Goal: Information Seeking & Learning: Learn about a topic

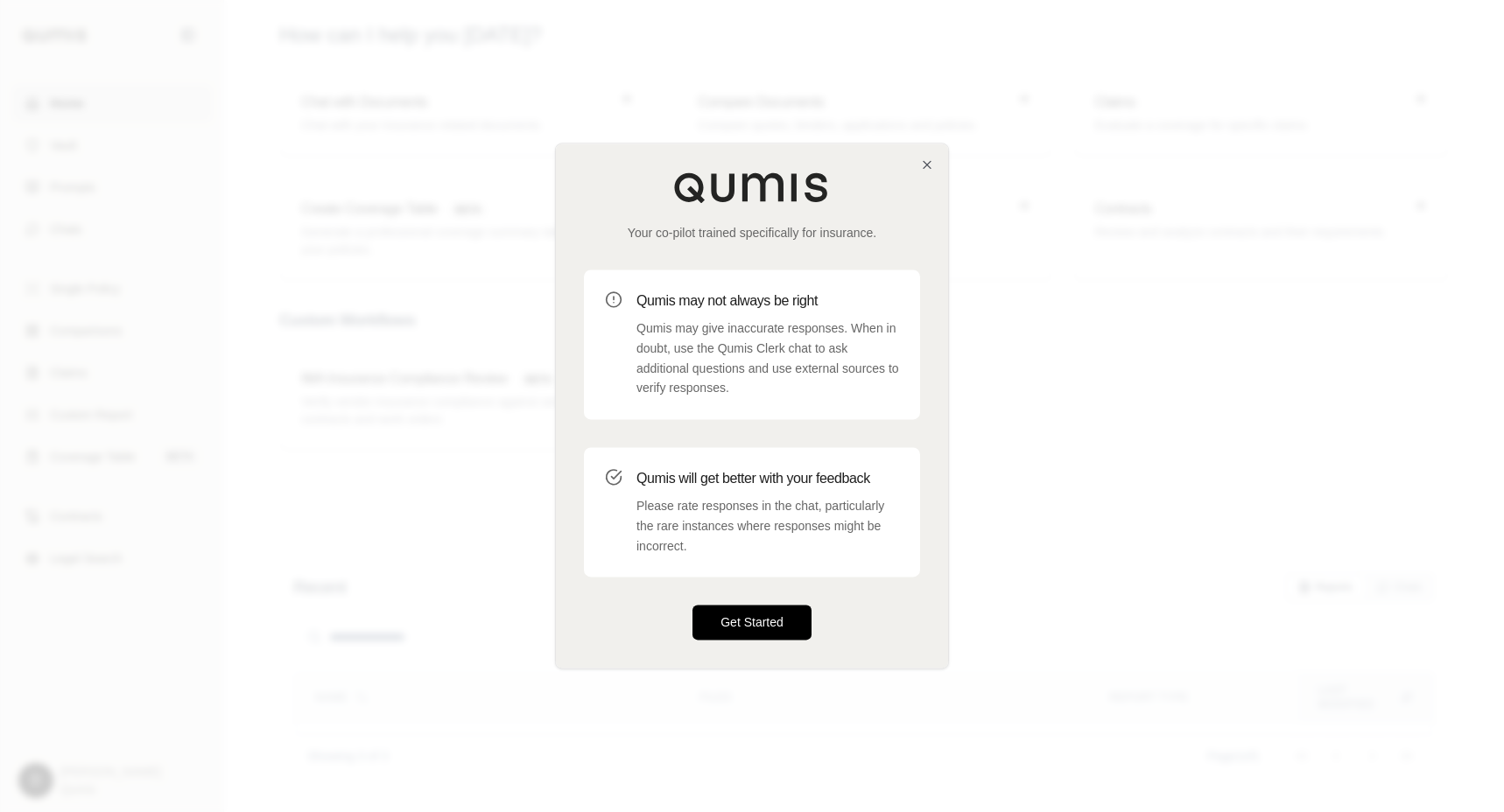
click at [719, 611] on button "Get Started" at bounding box center [752, 622] width 119 height 35
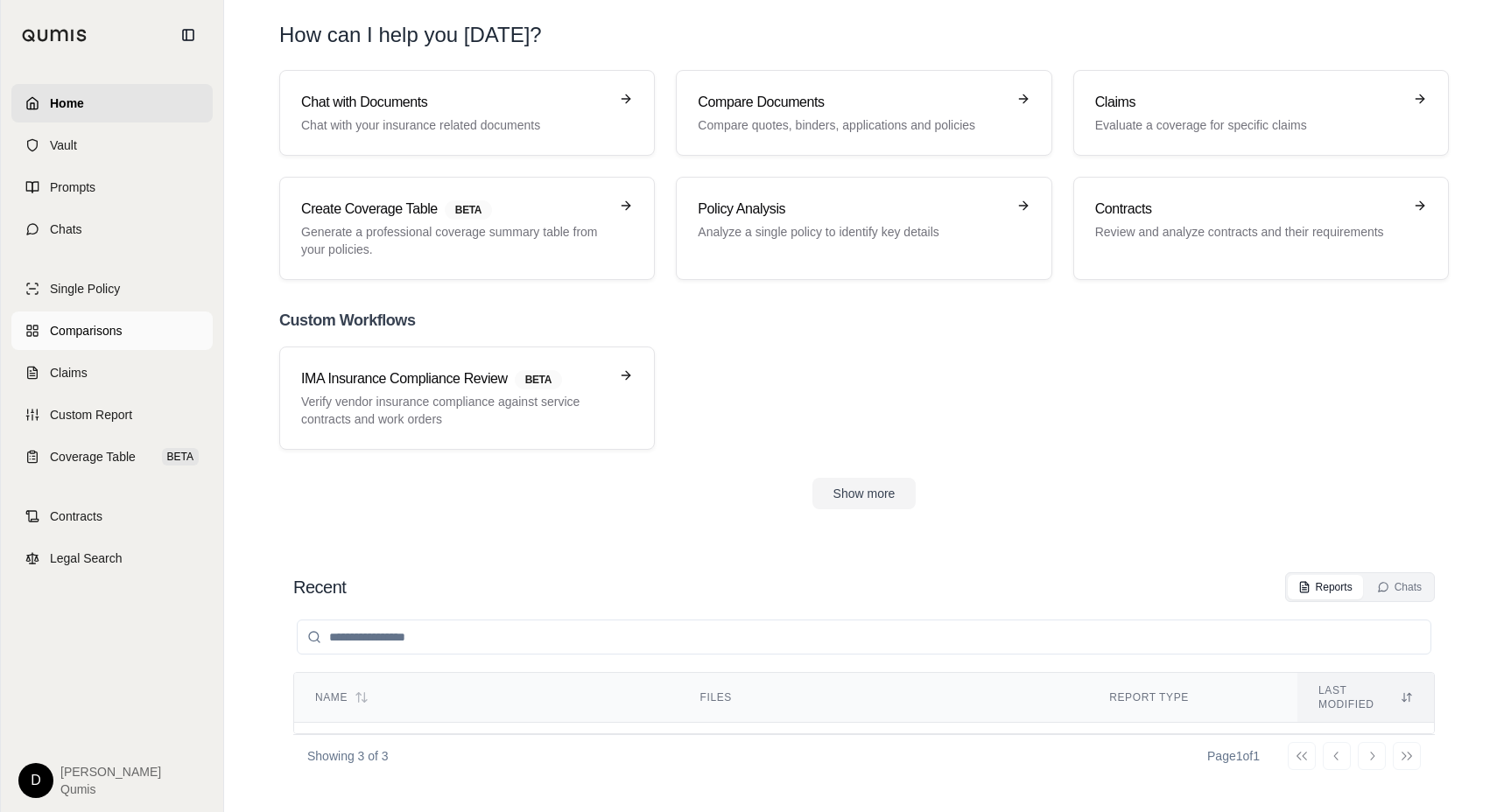
click at [107, 335] on span "Comparisons" at bounding box center [85, 331] width 72 height 18
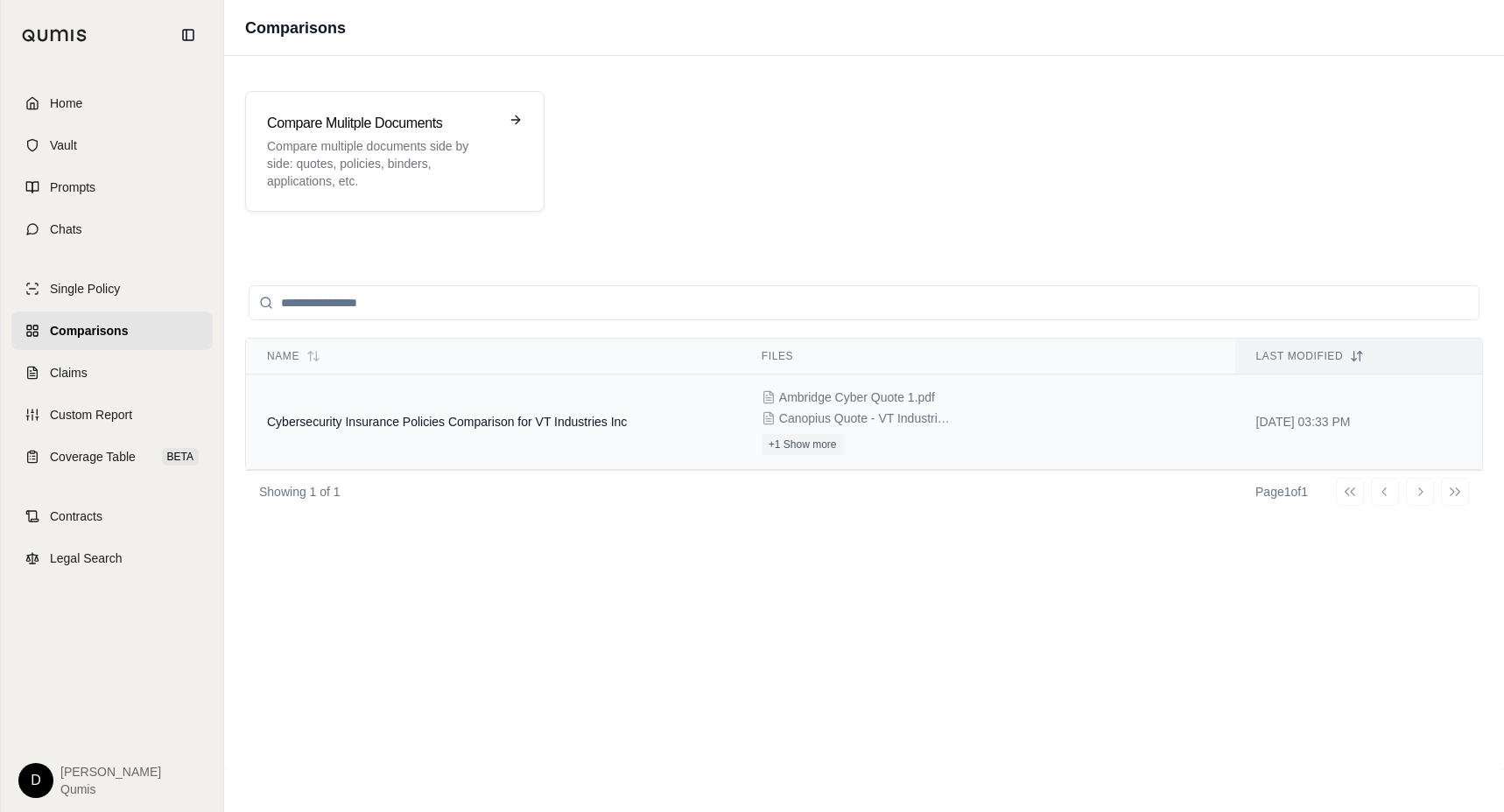
click at [396, 434] on td "Cybersecurity Insurance Policies Comparison for VT Industries Inc" at bounding box center [492, 422] width 494 height 95
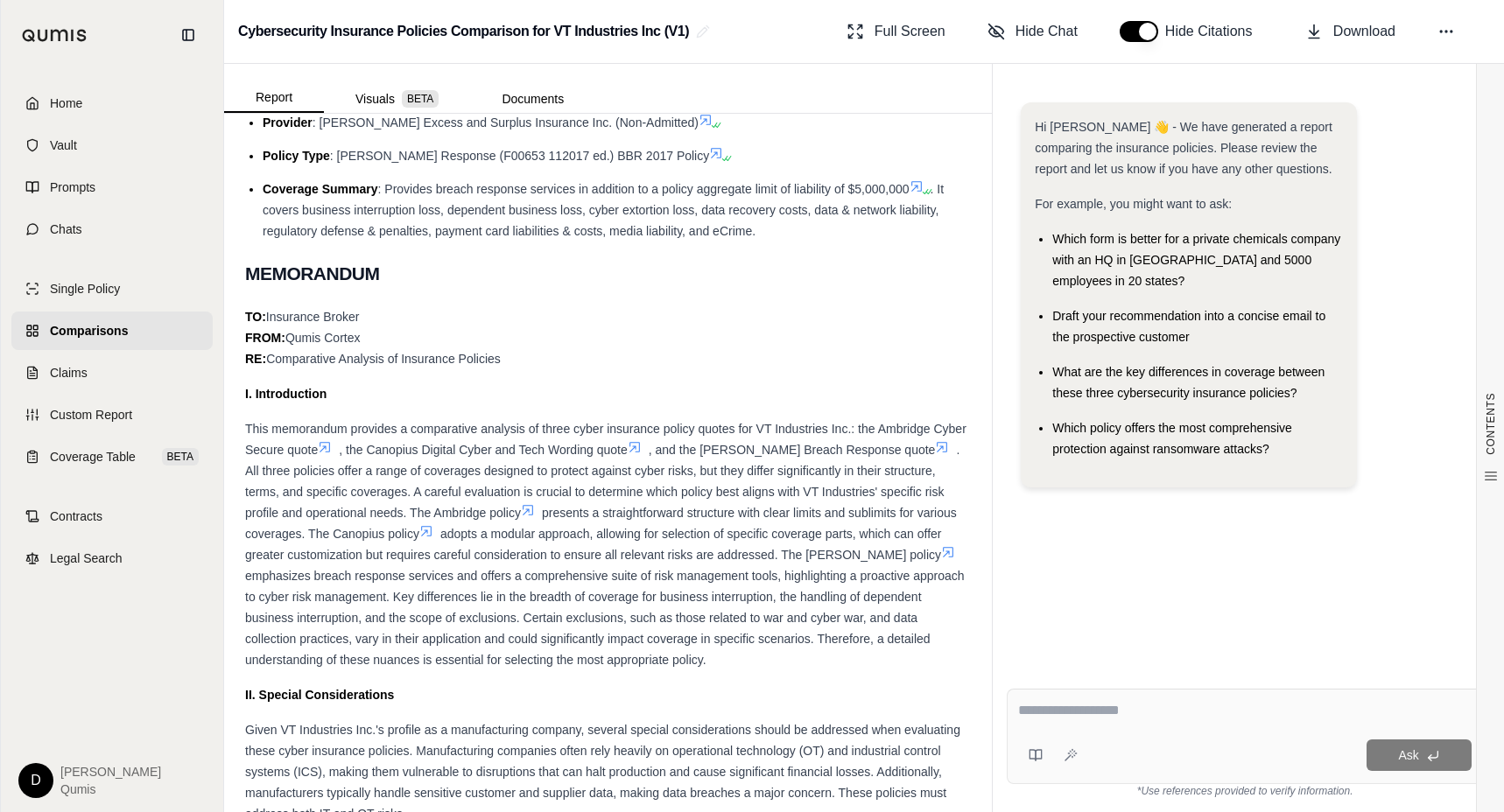
scroll to position [61, 0]
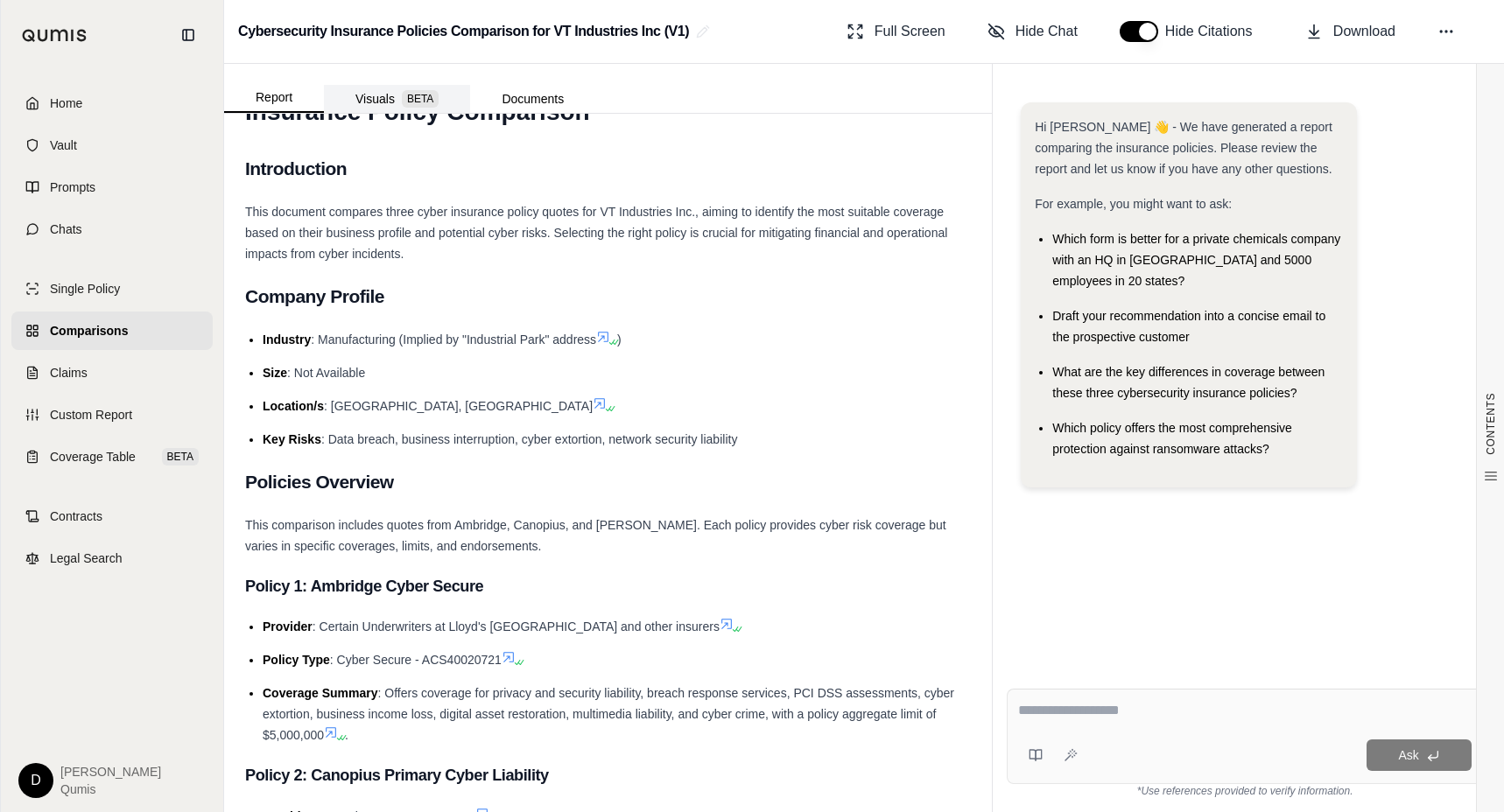
click at [413, 93] on span "BETA" at bounding box center [419, 99] width 37 height 18
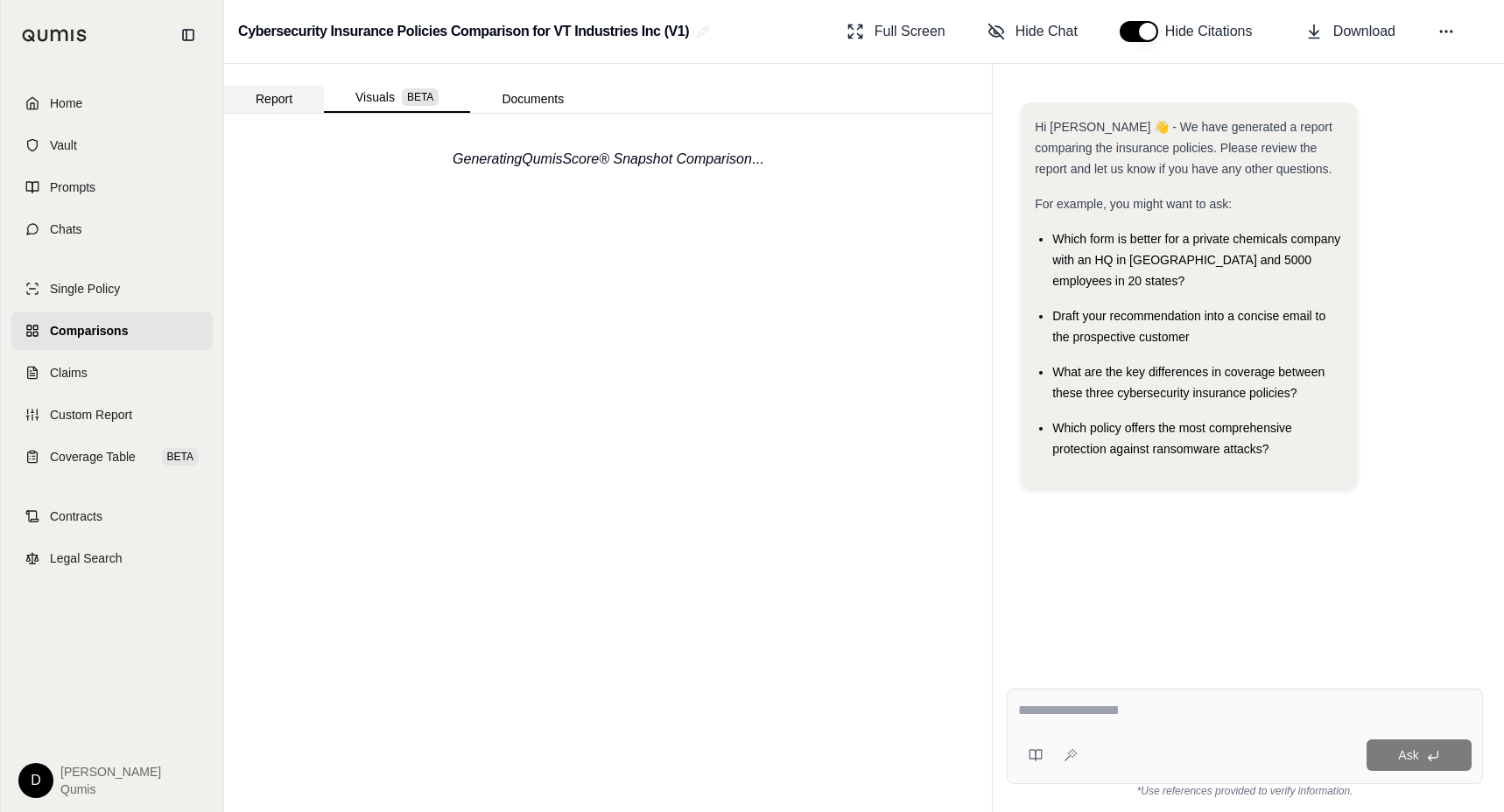
click at [272, 99] on button "Report" at bounding box center [274, 98] width 100 height 28
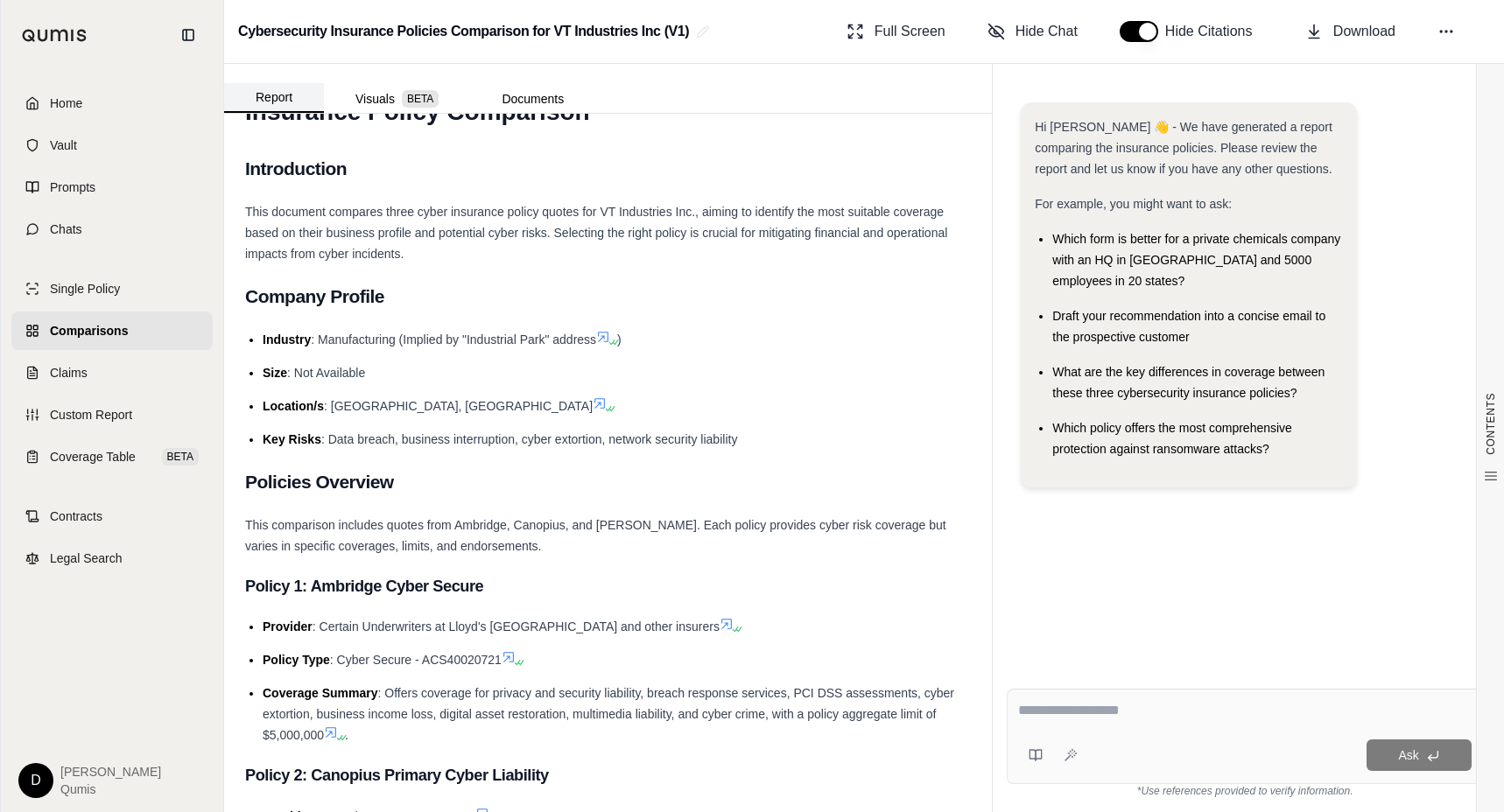
scroll to position [0, 0]
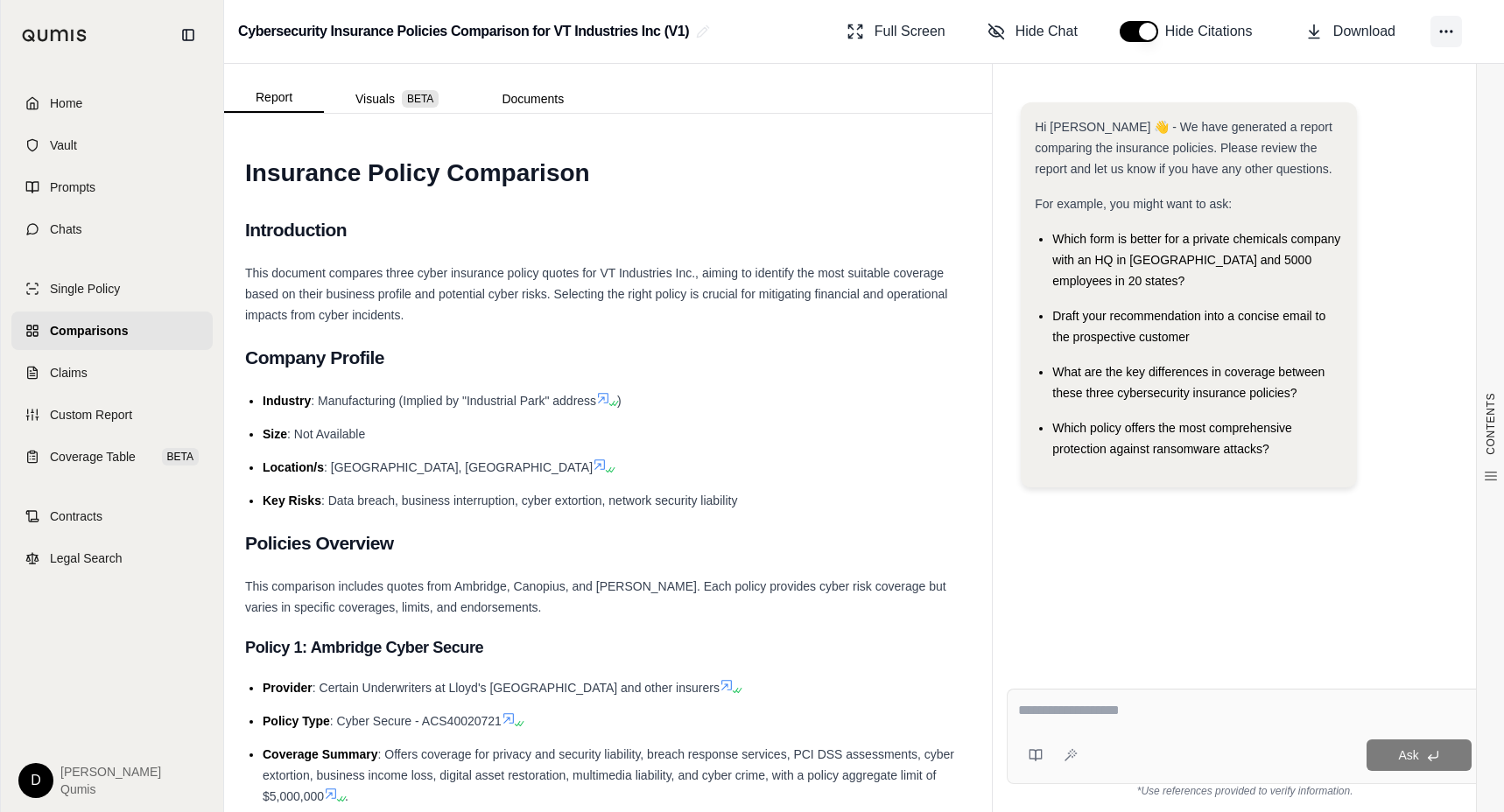
click at [1440, 29] on icon at bounding box center [1446, 32] width 18 height 18
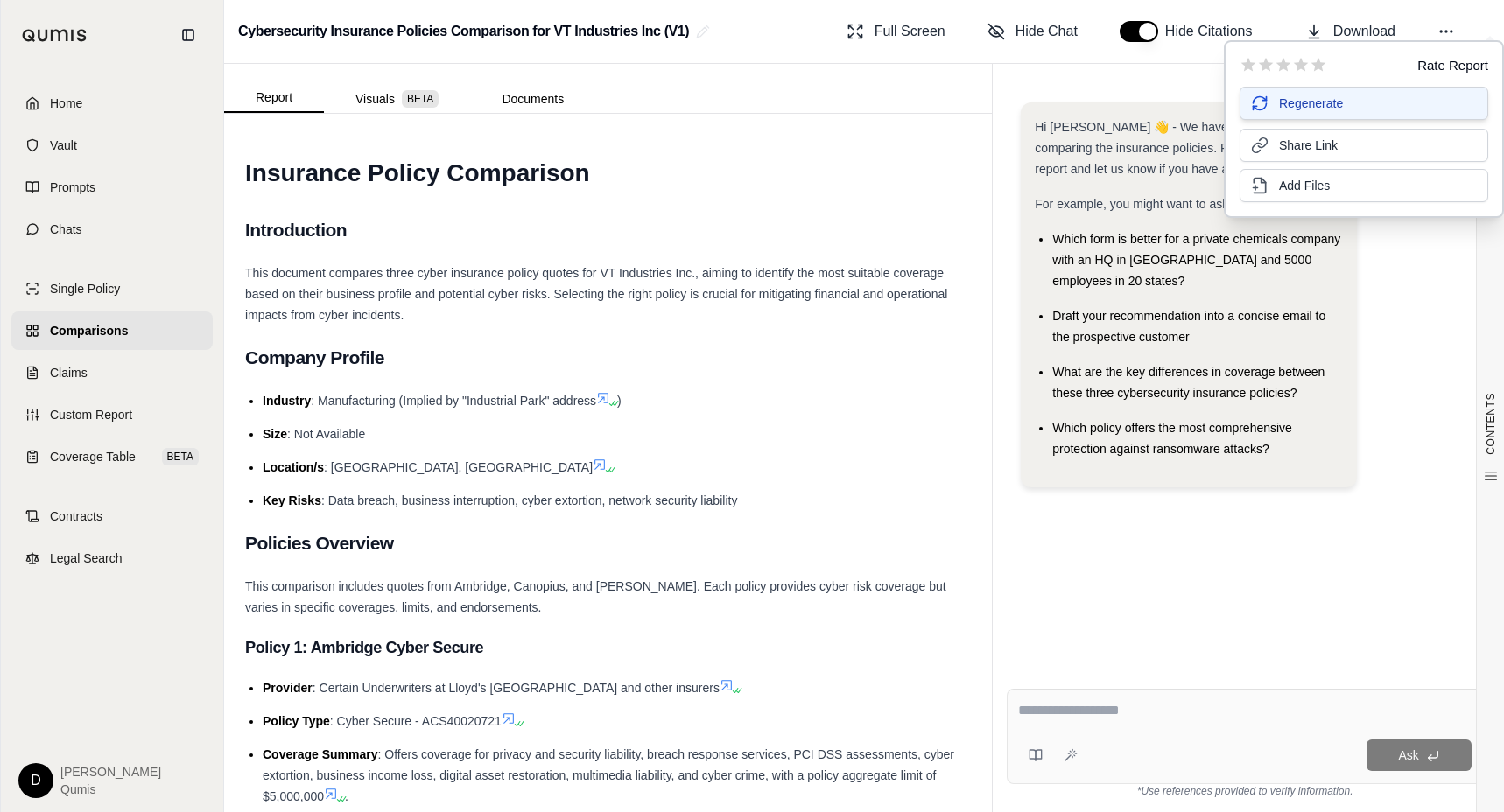
click at [1357, 100] on button "Regenerate" at bounding box center [1363, 102] width 248 height 33
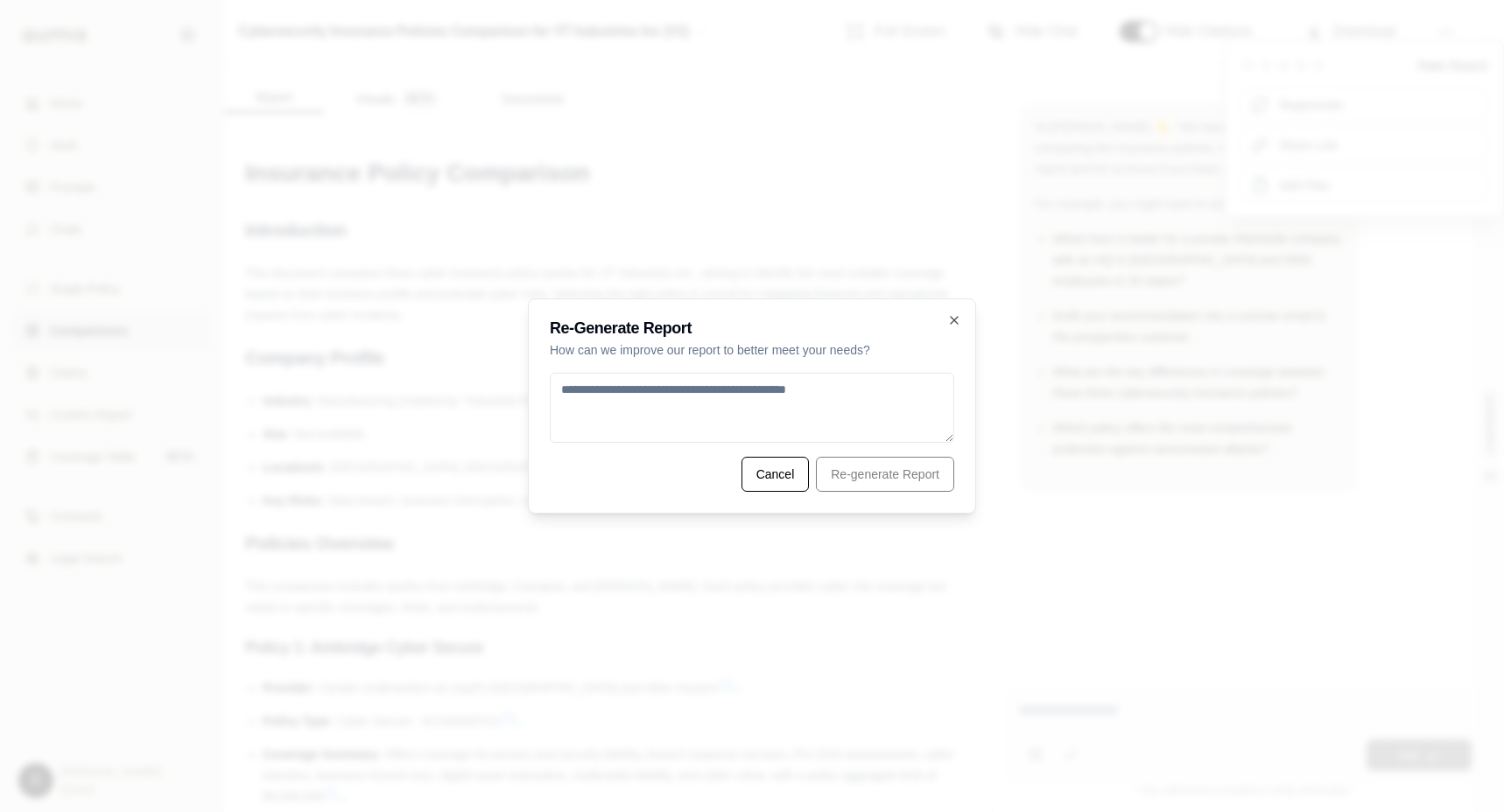
click at [830, 418] on textarea at bounding box center [752, 408] width 404 height 70
type textarea "******"
click at [910, 480] on button "Re-generate Report" at bounding box center [884, 474] width 138 height 35
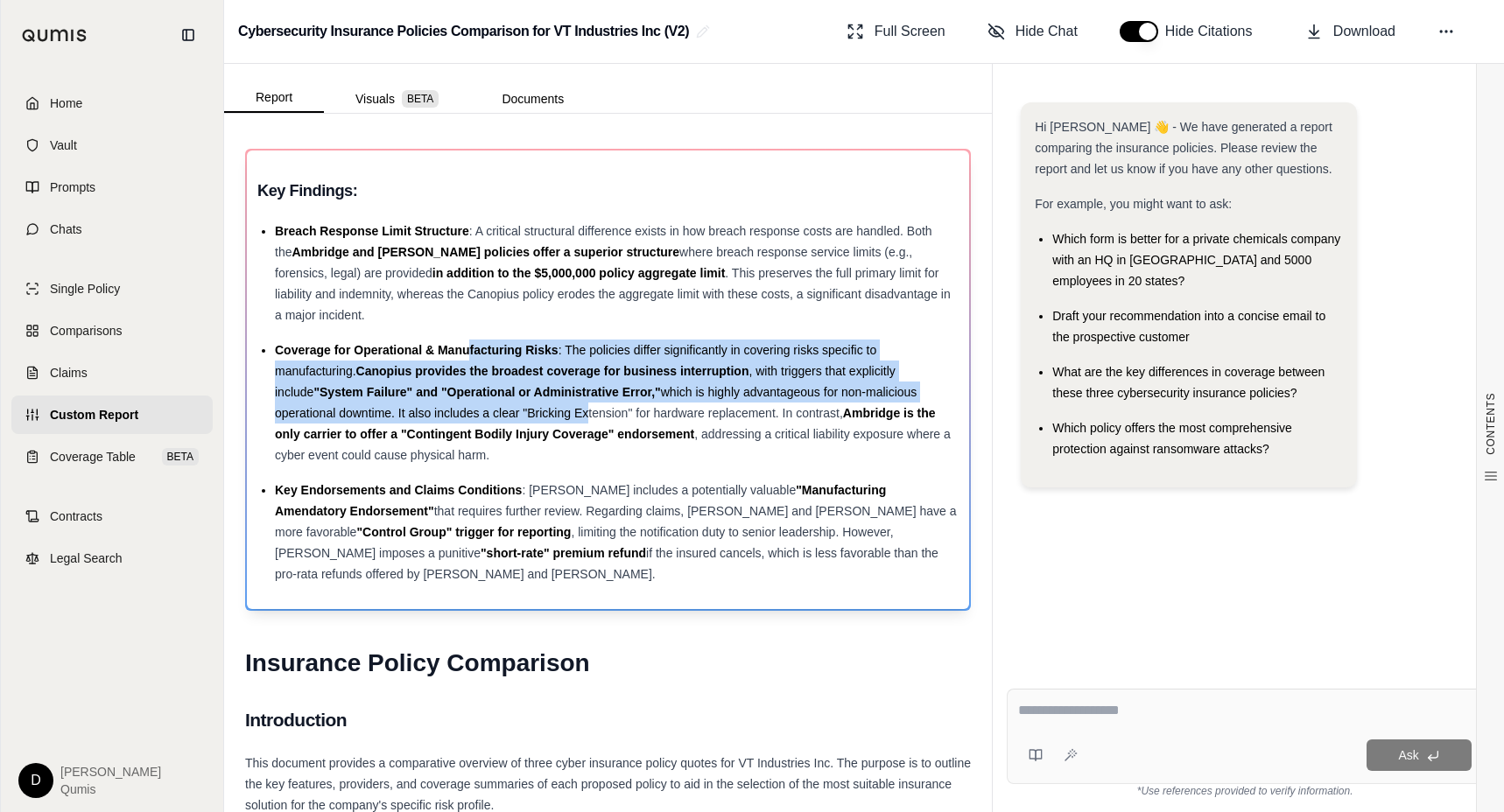
drag, startPoint x: 516, startPoint y: 386, endPoint x: 467, endPoint y: 333, distance: 72.2
click at [467, 339] on div "Coverage for Operational & Manufacturing Risks : The policies differ significan…" at bounding box center [617, 402] width 684 height 126
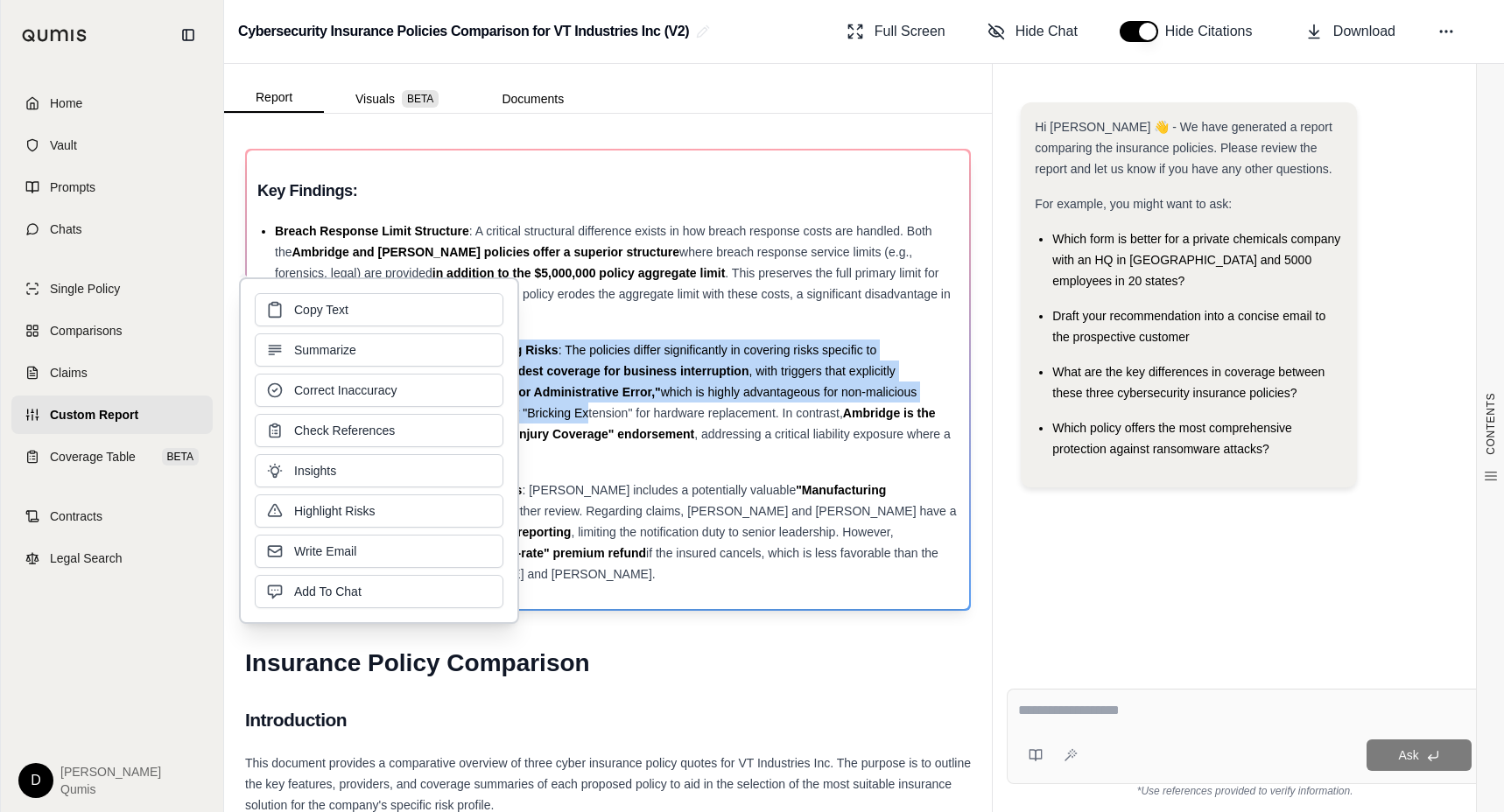
click at [598, 362] on div "Coverage for Operational & Manufacturing Risks : The policies differ significan…" at bounding box center [617, 402] width 684 height 126
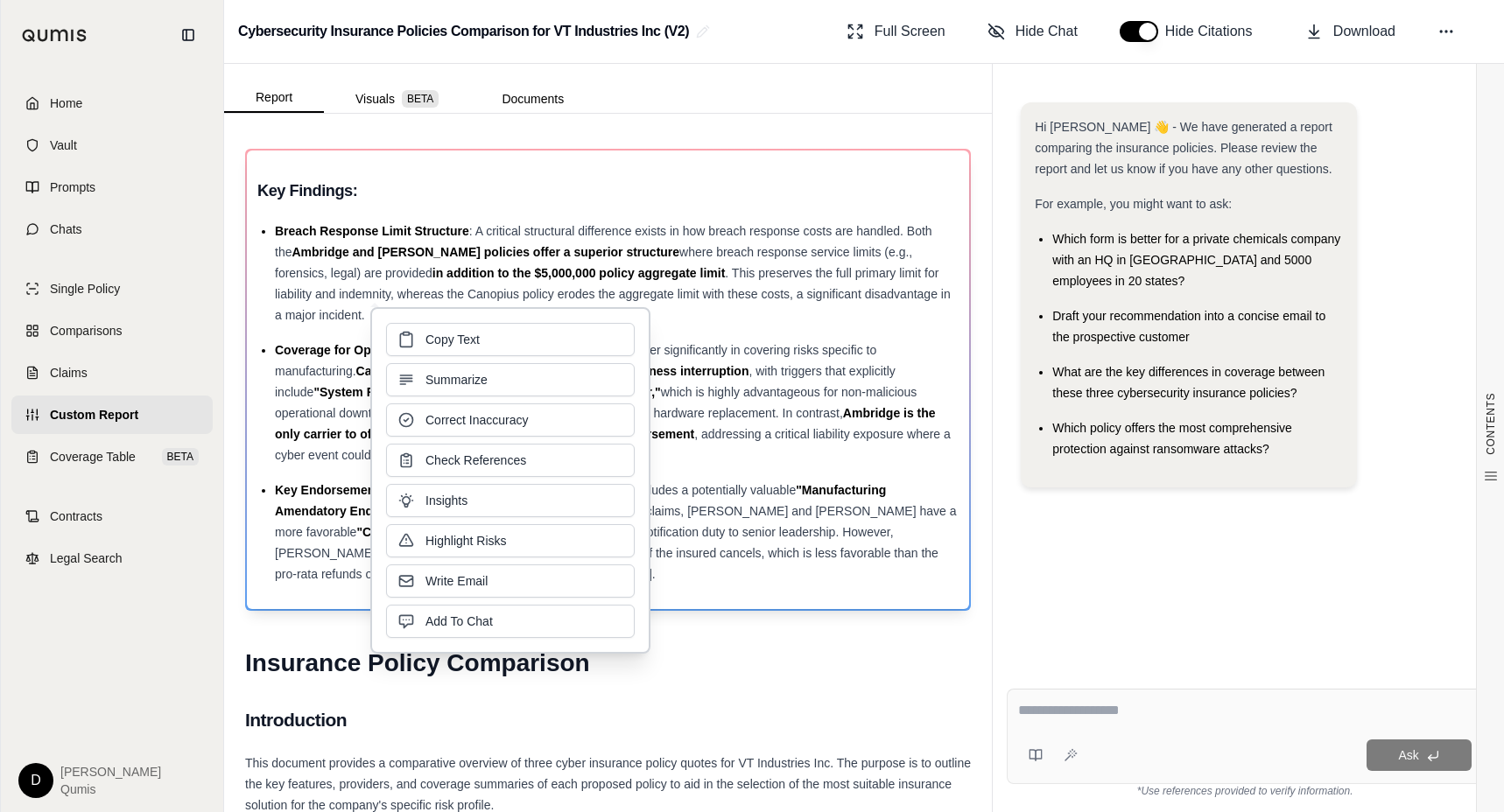
click at [730, 393] on span "which is highly advantageous for non-malicious operational downtime. It also in…" at bounding box center [596, 402] width 642 height 35
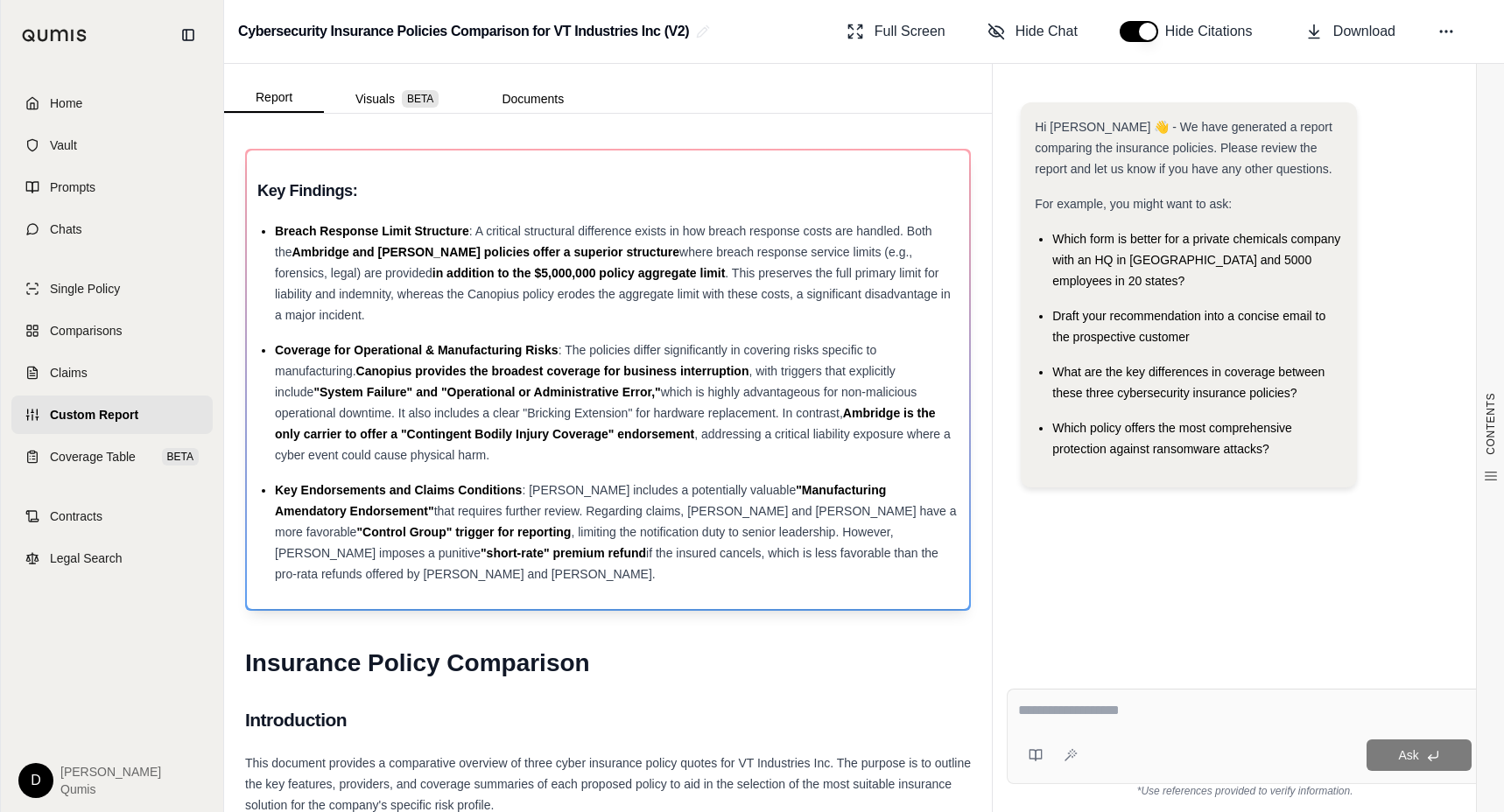
click at [730, 393] on span "which is highly advantageous for non-malicious operational downtime. It also in…" at bounding box center [596, 402] width 642 height 35
click at [705, 381] on div "Coverage for Operational & Manufacturing Risks : The policies differ significan…" at bounding box center [617, 402] width 684 height 126
click at [695, 386] on span "which is highly advantageous for non-malicious operational downtime. It also in…" at bounding box center [596, 402] width 642 height 35
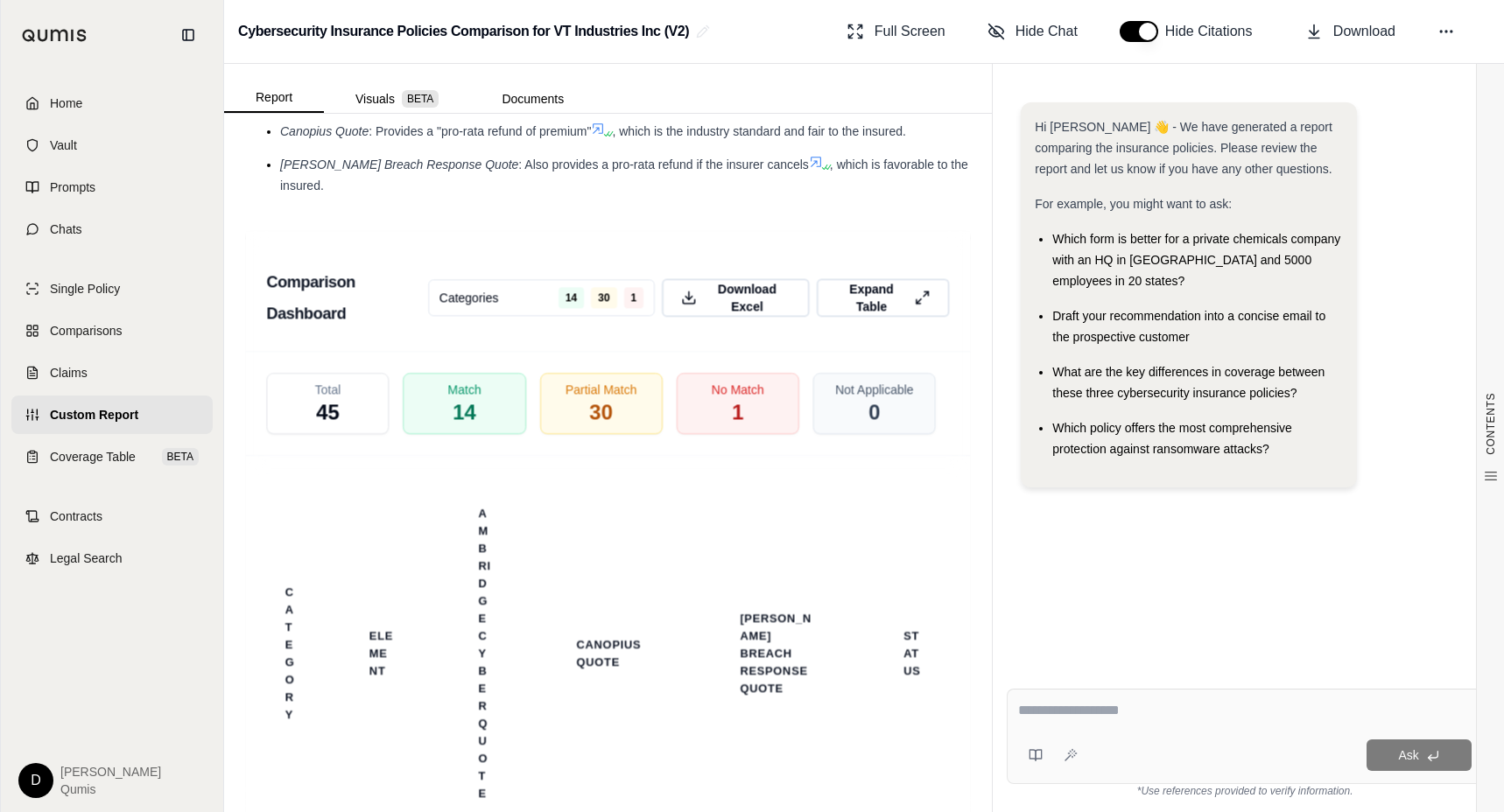
scroll to position [4389, 0]
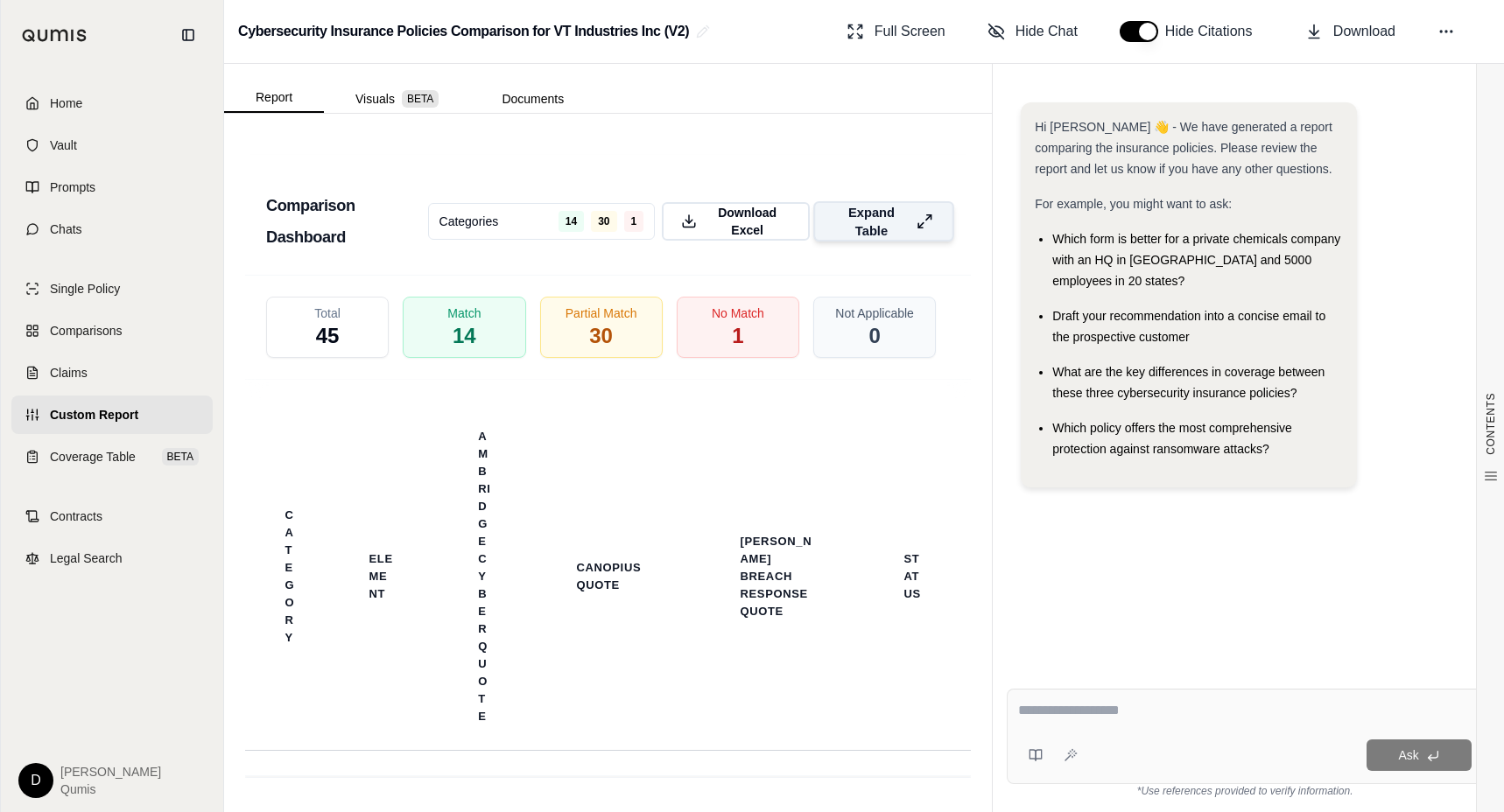
click at [906, 203] on span "Expand Table" at bounding box center [871, 221] width 76 height 37
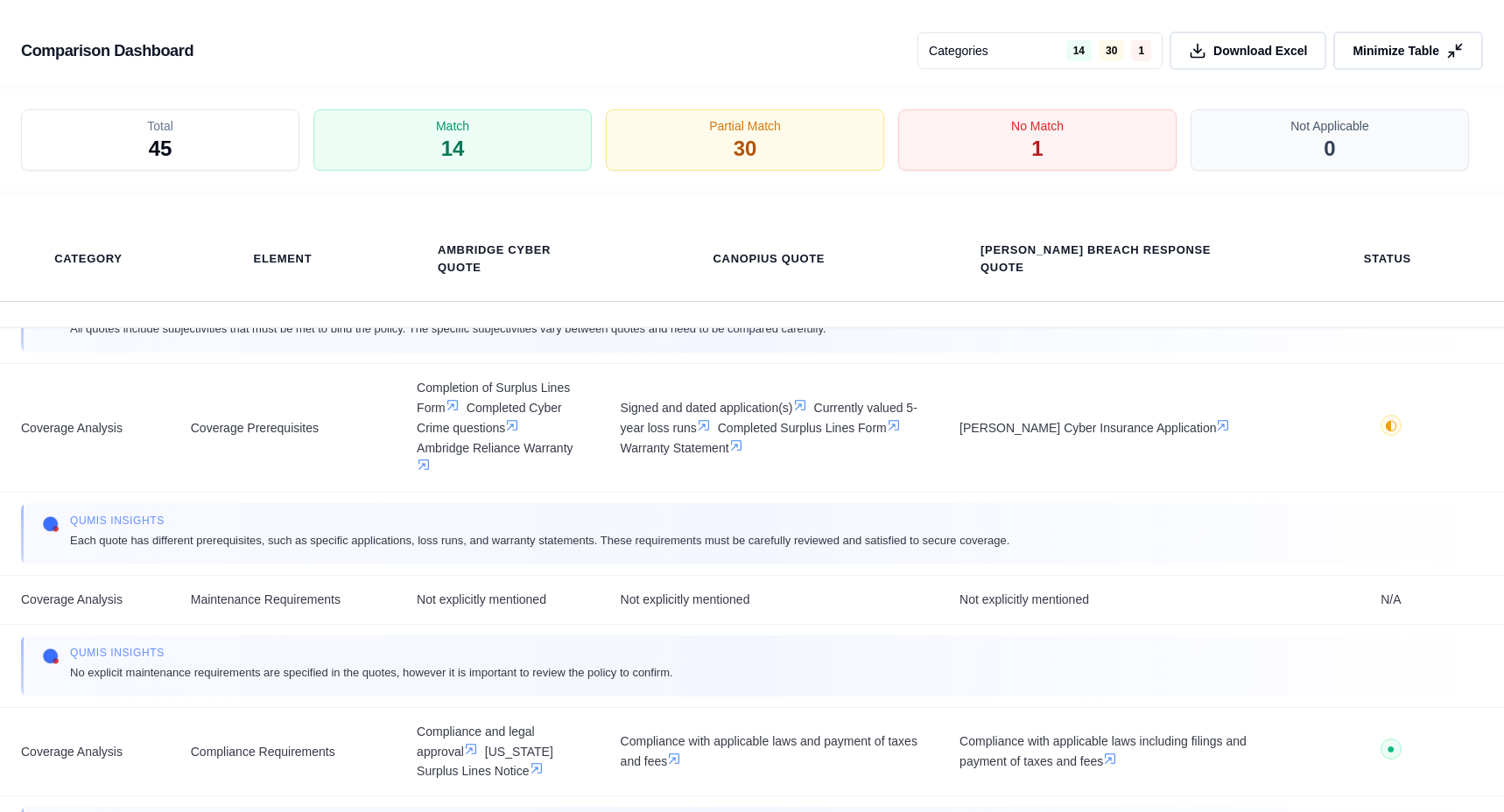
scroll to position [1939, 0]
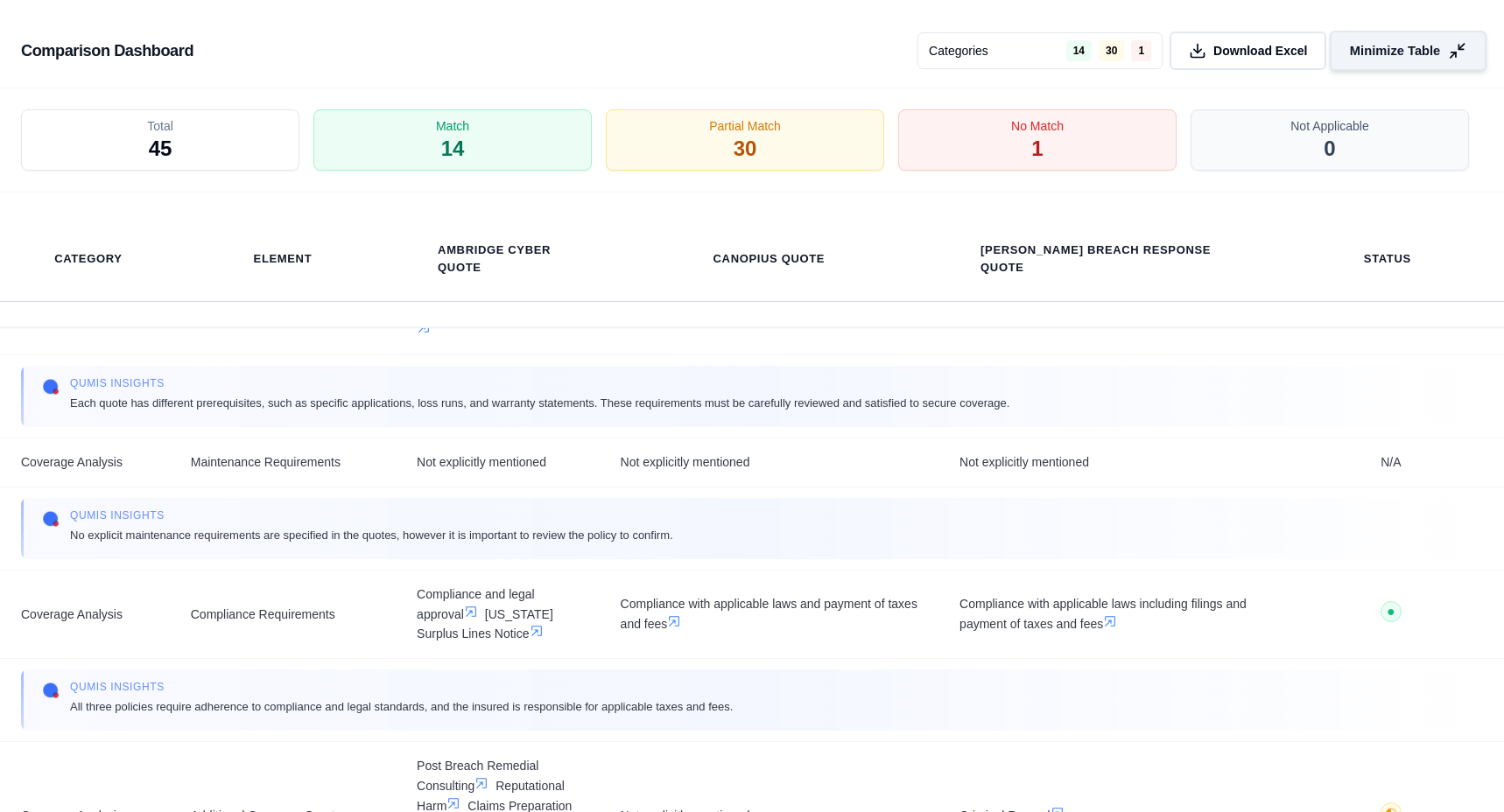
click at [1394, 52] on span "Minimize Table" at bounding box center [1394, 51] width 90 height 19
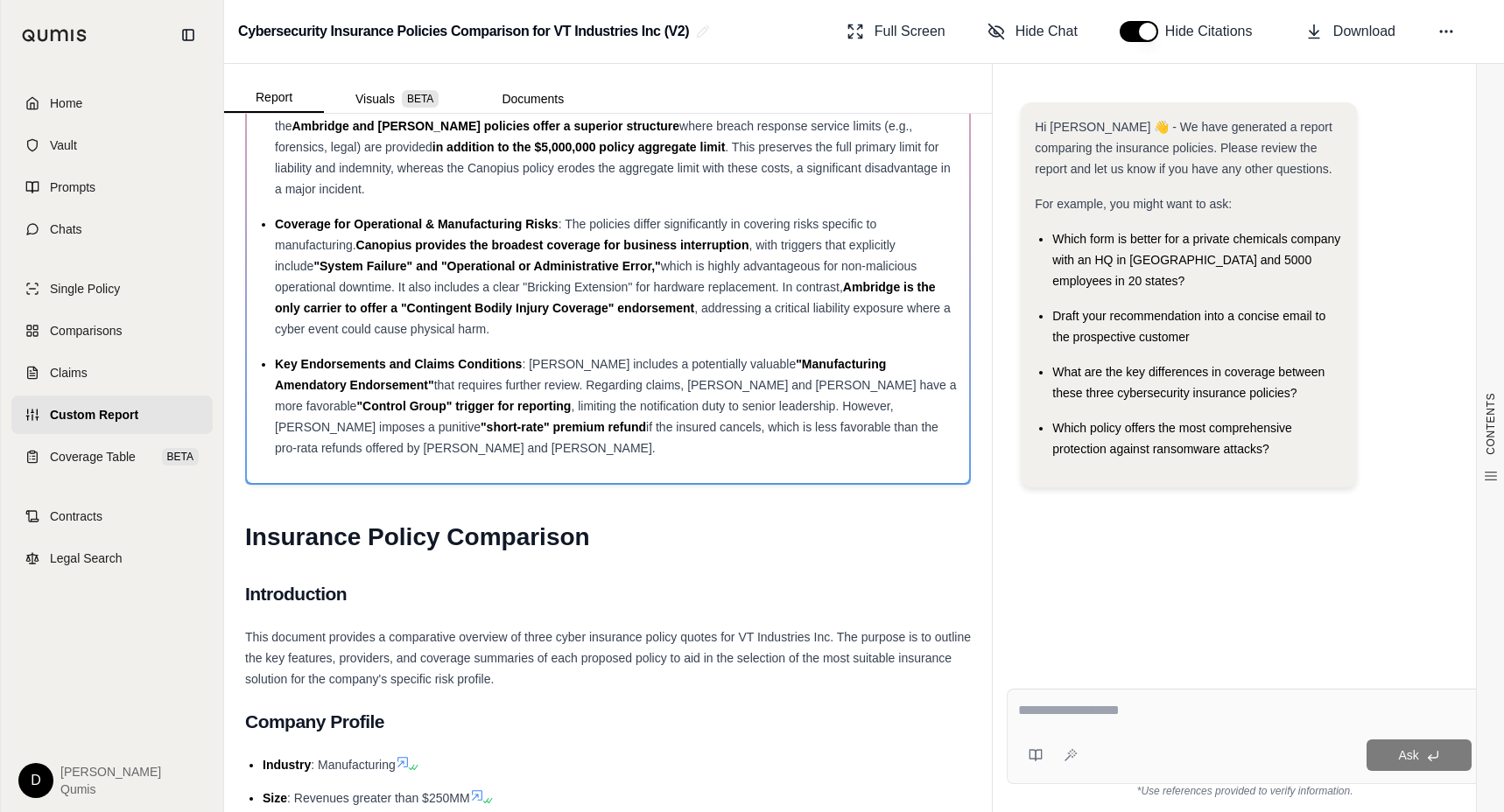
scroll to position [0, 0]
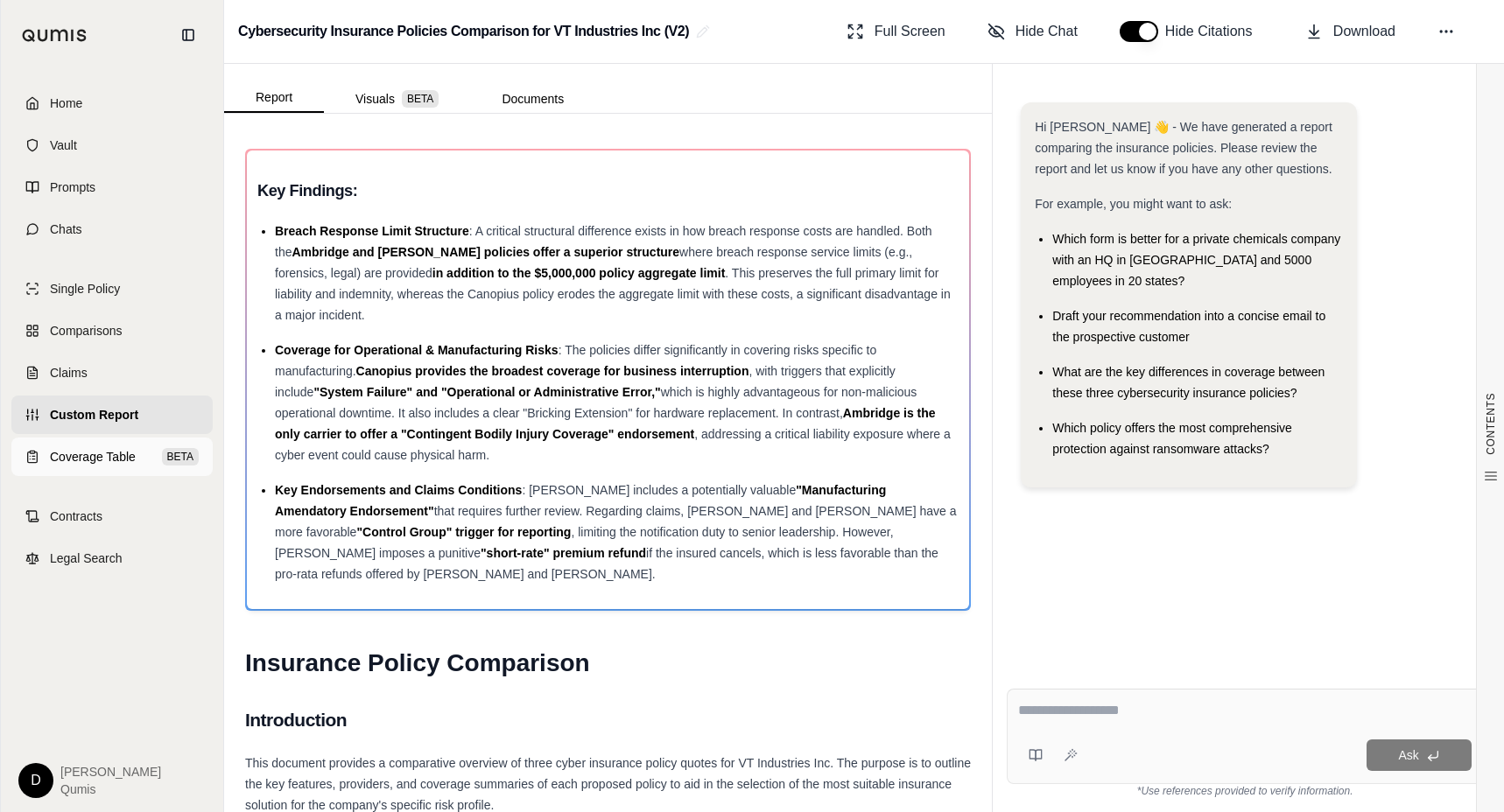
click at [102, 463] on span "Coverage Table" at bounding box center [93, 457] width 85 height 18
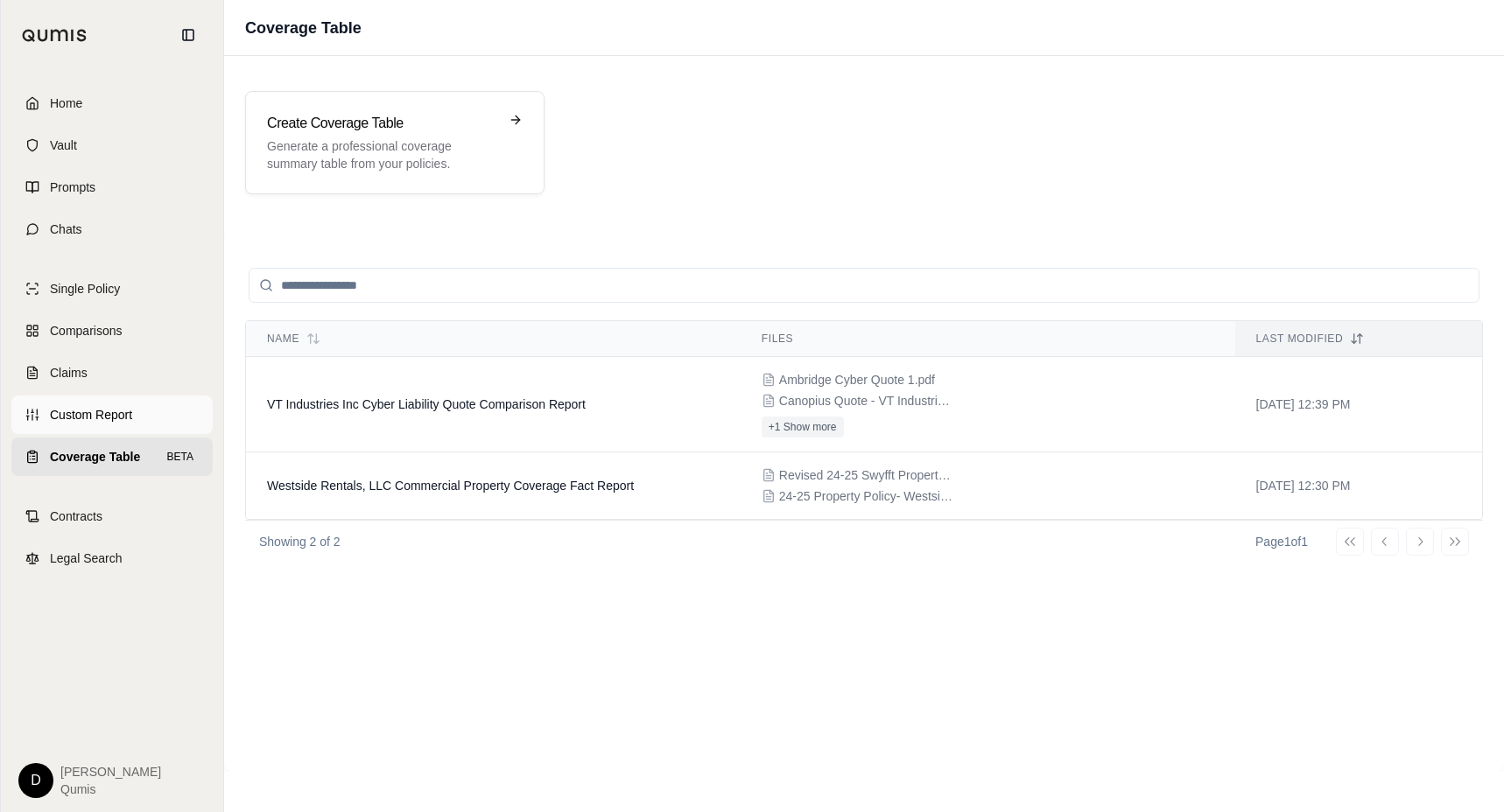
click at [100, 424] on link "Custom Report" at bounding box center [112, 414] width 201 height 38
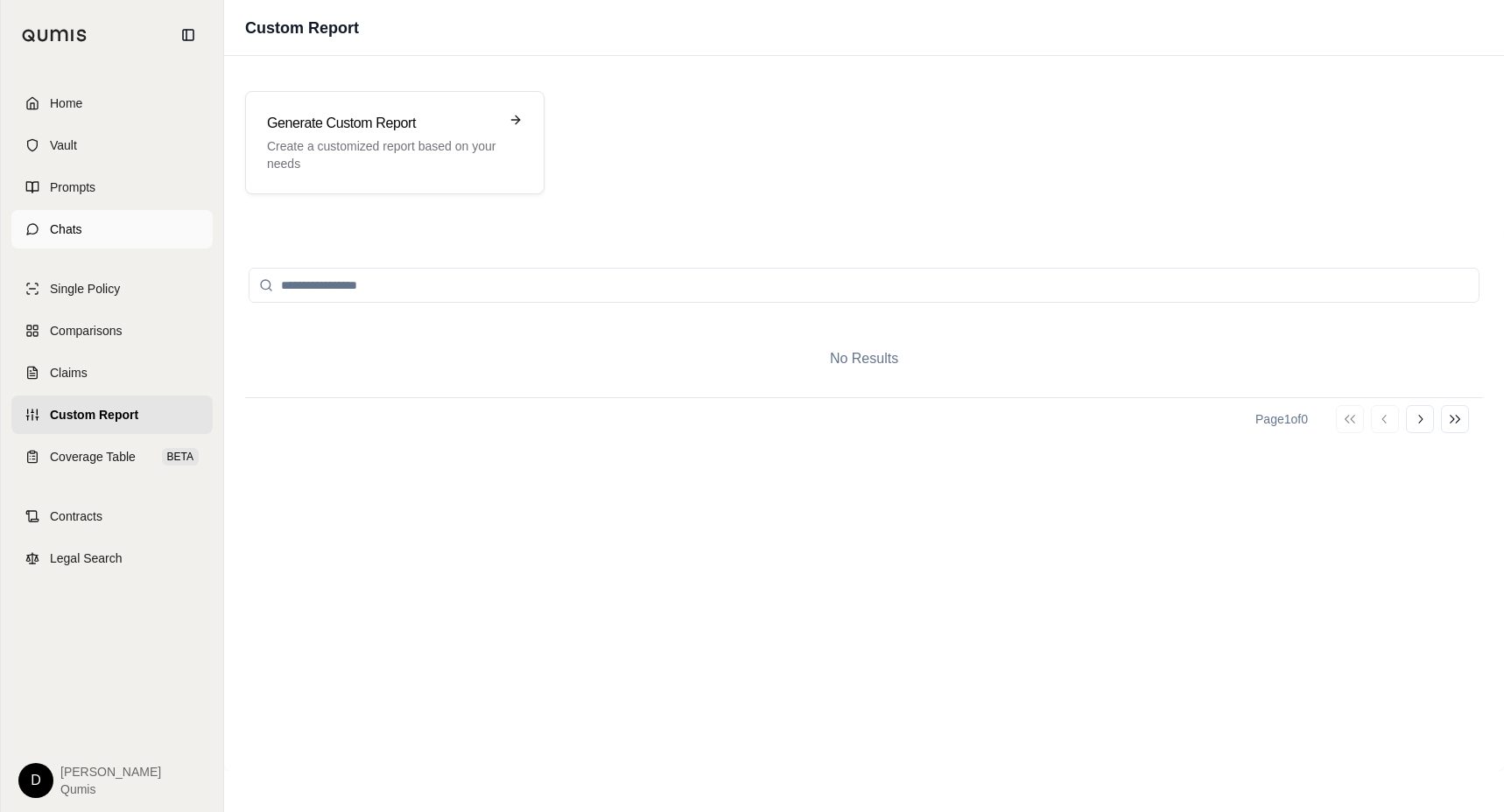
click at [102, 217] on link "Chats" at bounding box center [112, 229] width 201 height 38
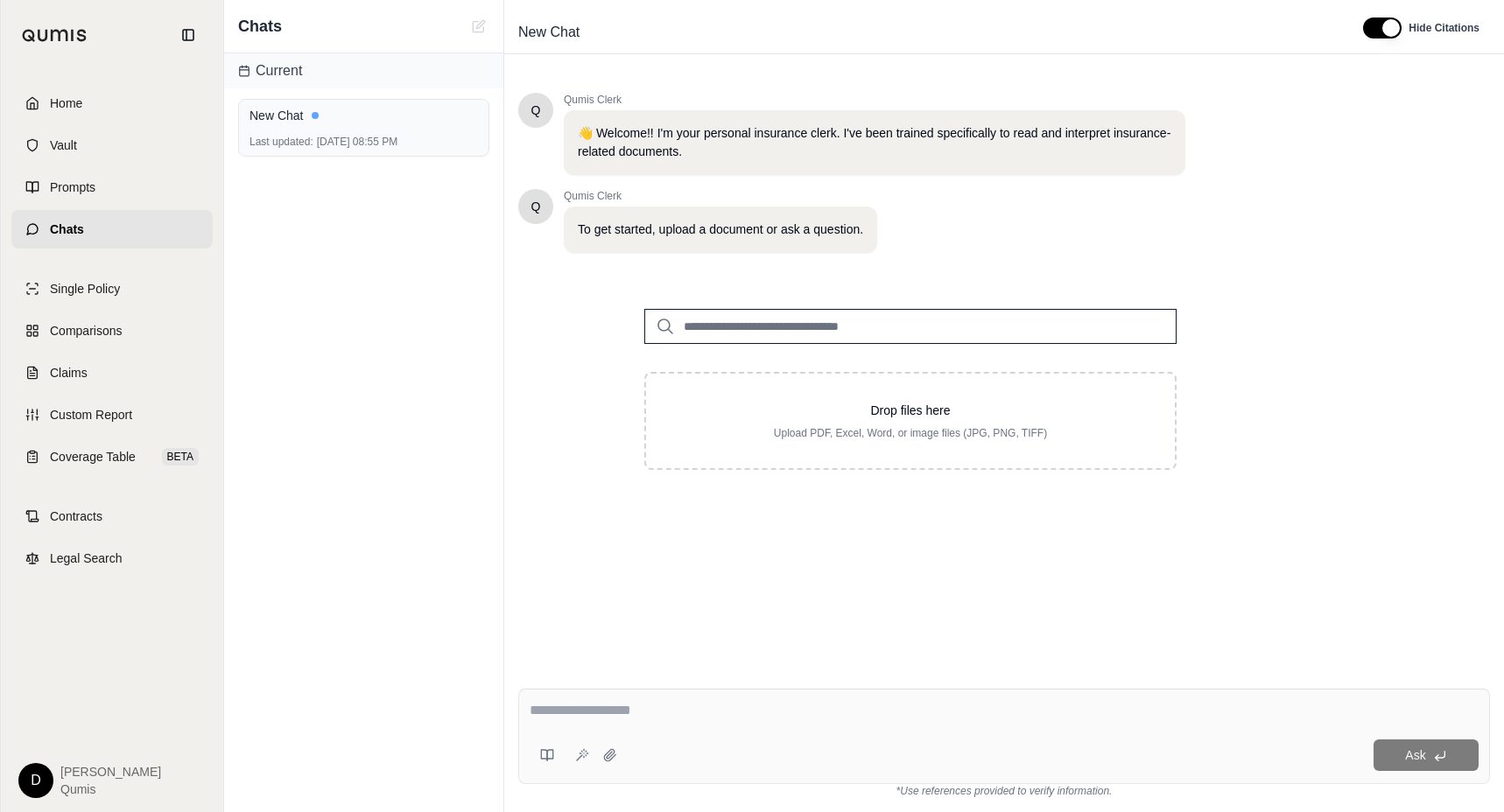
click at [718, 720] on textarea at bounding box center [1004, 710] width 949 height 21
click at [733, 337] on input "search" at bounding box center [911, 326] width 532 height 35
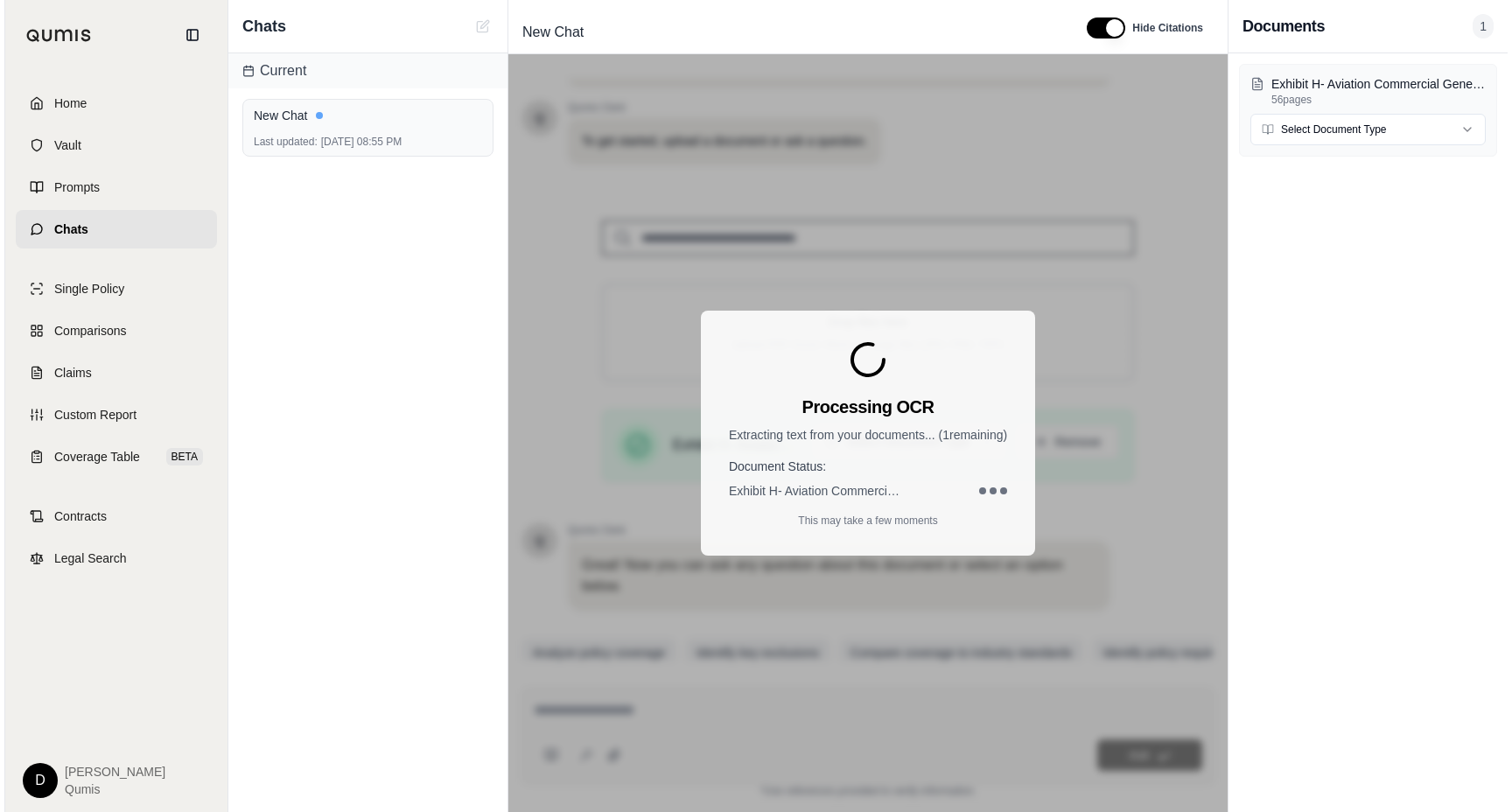
scroll to position [132, 0]
